Goal: Information Seeking & Learning: Learn about a topic

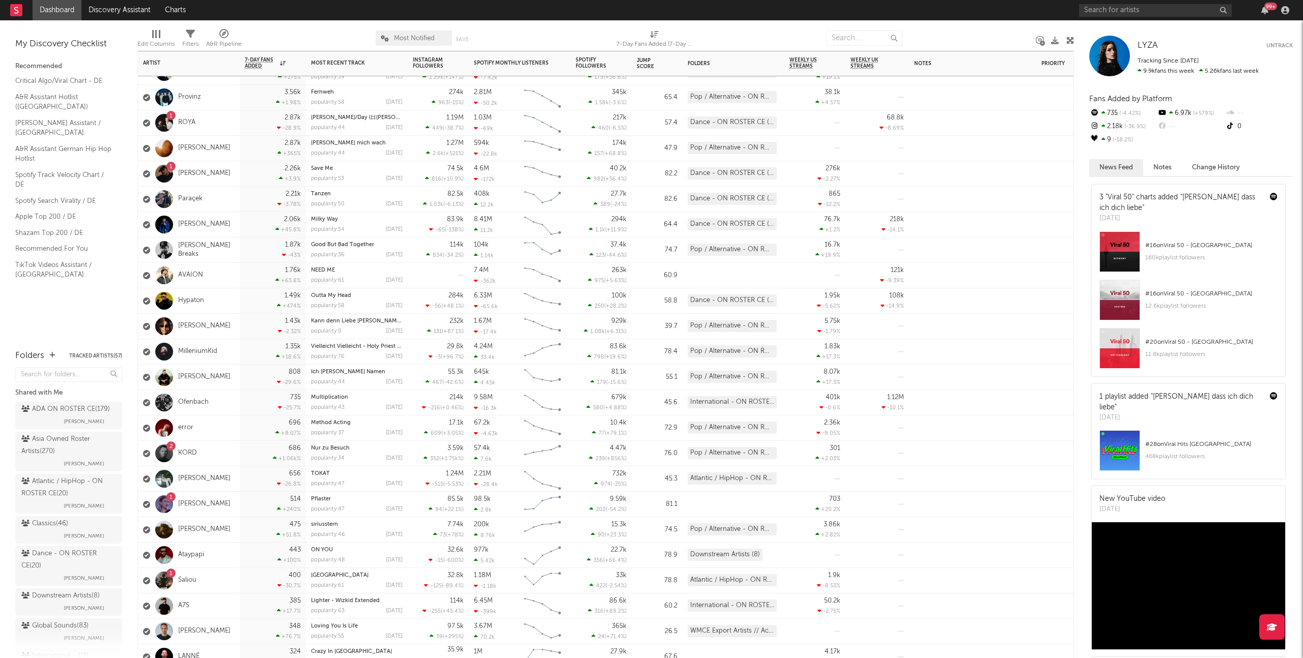
click at [245, 506] on div "514 +240 %" at bounding box center [273, 504] width 56 height 25
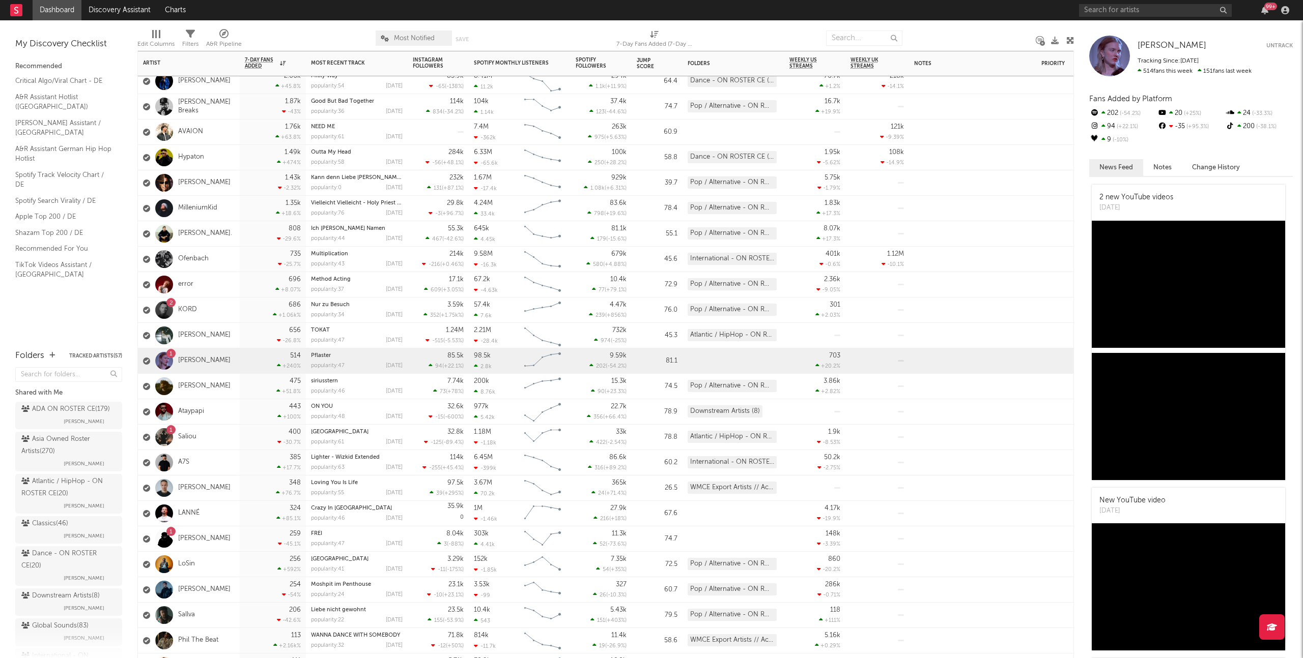
click at [240, 421] on div "443 +100 %" at bounding box center [273, 411] width 66 height 25
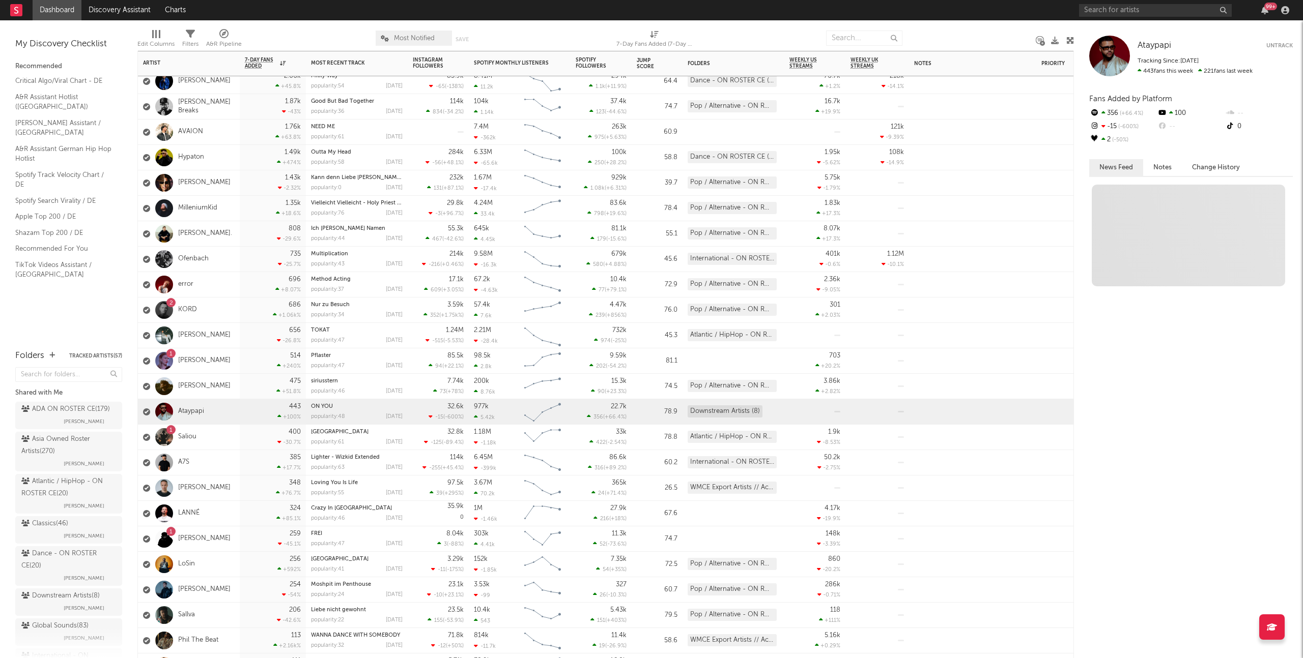
click at [223, 545] on div "1 [PERSON_NAME]" at bounding box center [189, 539] width 102 height 25
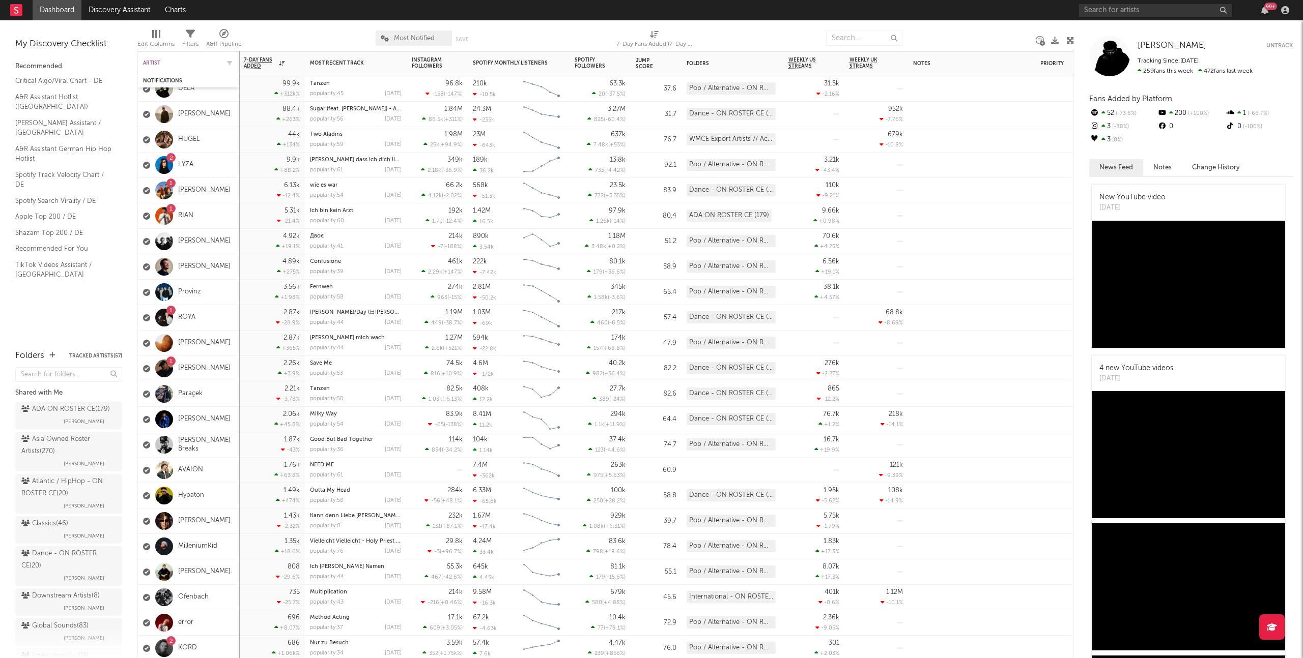
click at [153, 64] on div "Artist" at bounding box center [181, 63] width 76 height 6
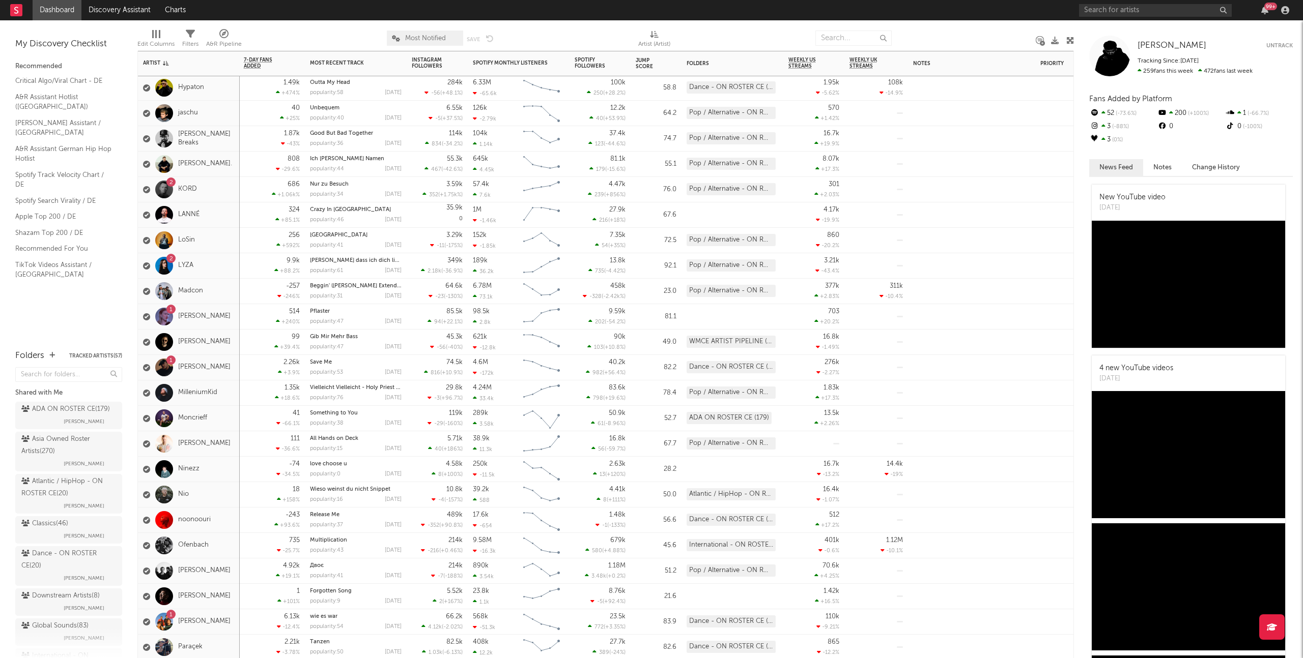
click at [226, 373] on div "1 [PERSON_NAME]" at bounding box center [189, 367] width 102 height 25
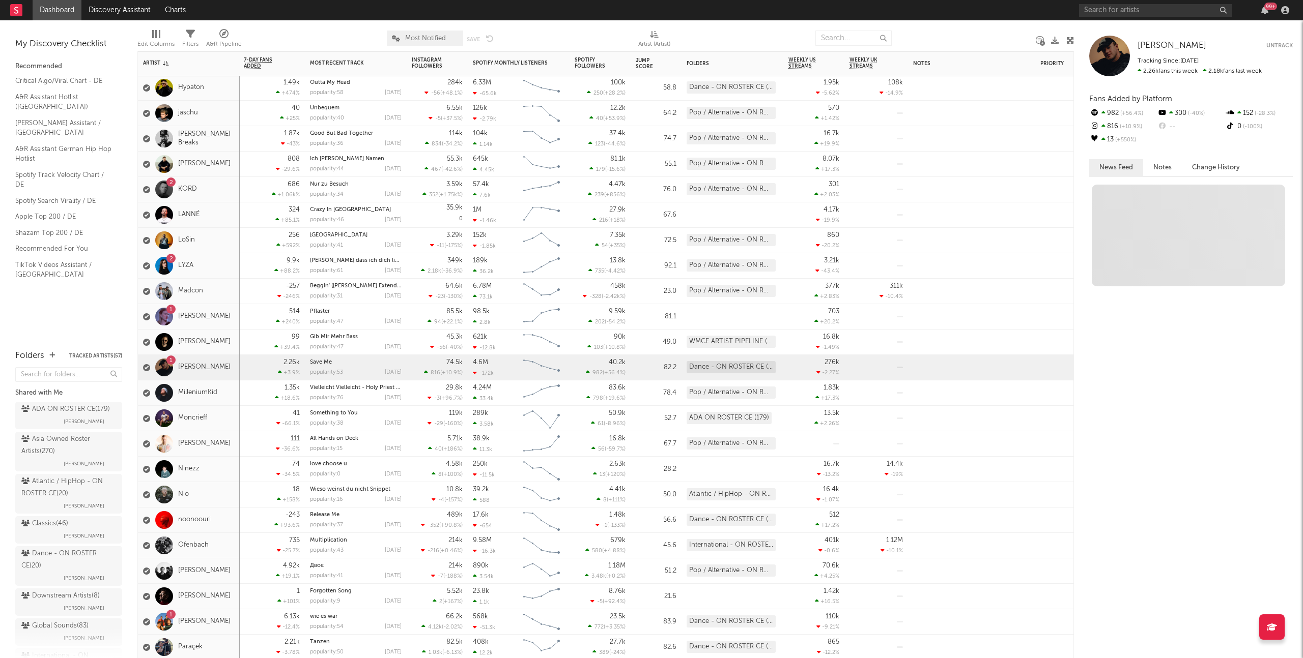
click at [249, 313] on div "514 +240 %" at bounding box center [272, 316] width 56 height 25
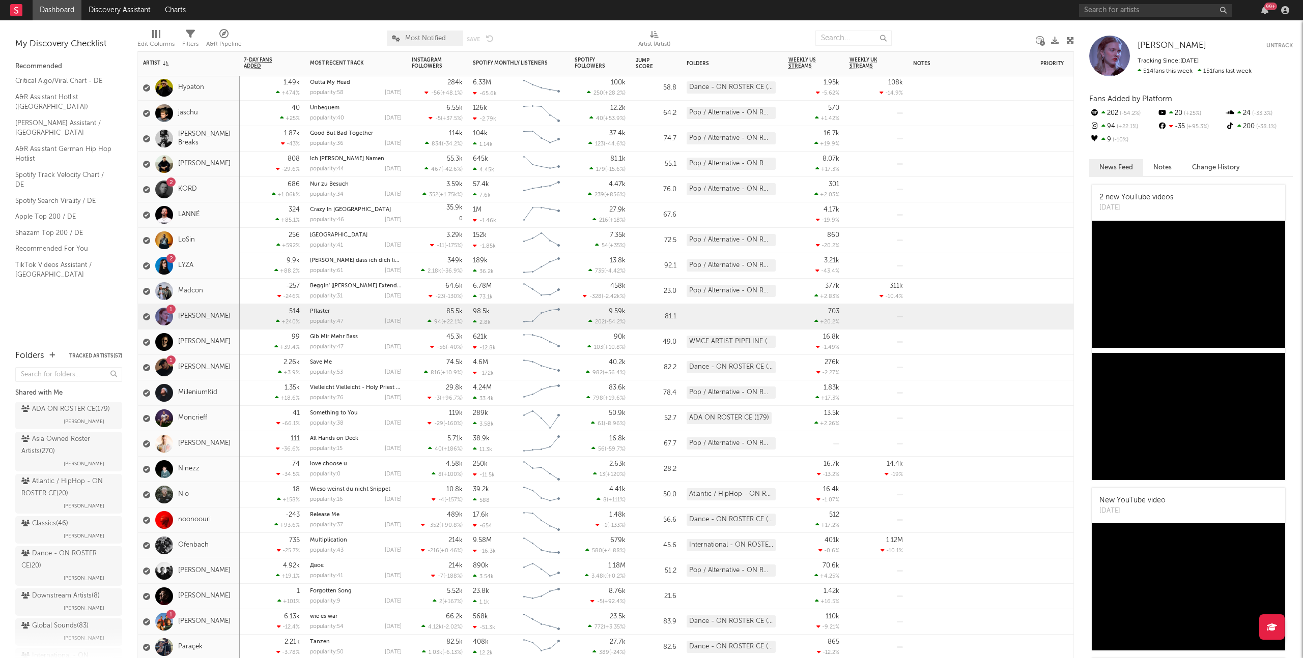
click at [223, 209] on div "LANNÉ" at bounding box center [189, 215] width 102 height 25
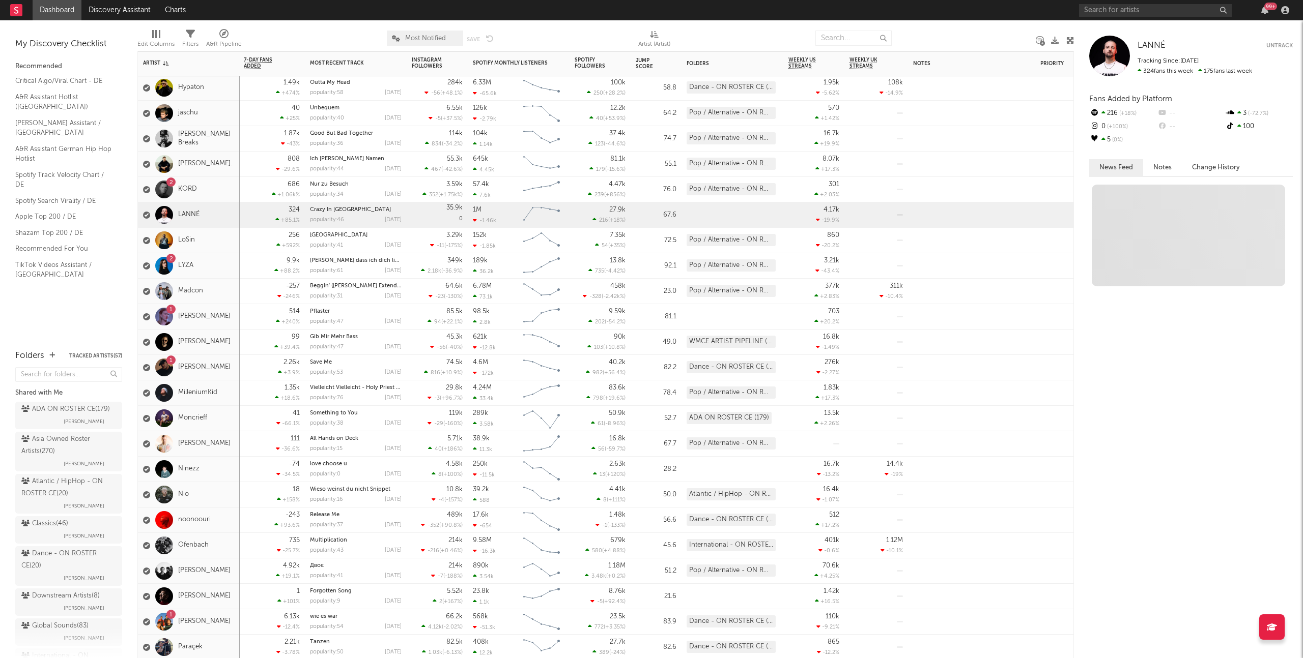
click at [264, 299] on div "-257 -246 %" at bounding box center [272, 291] width 56 height 25
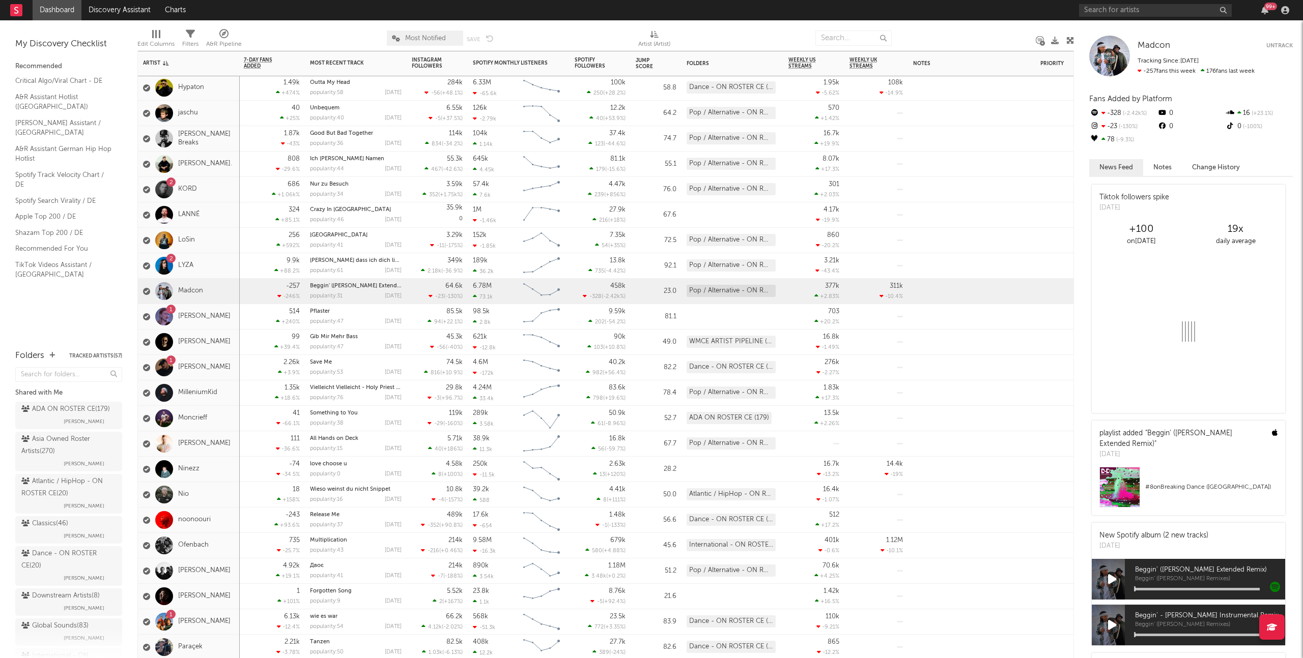
click at [240, 422] on div "41 -66.1 %" at bounding box center [272, 418] width 66 height 25
